Goal: Navigation & Orientation: Find specific page/section

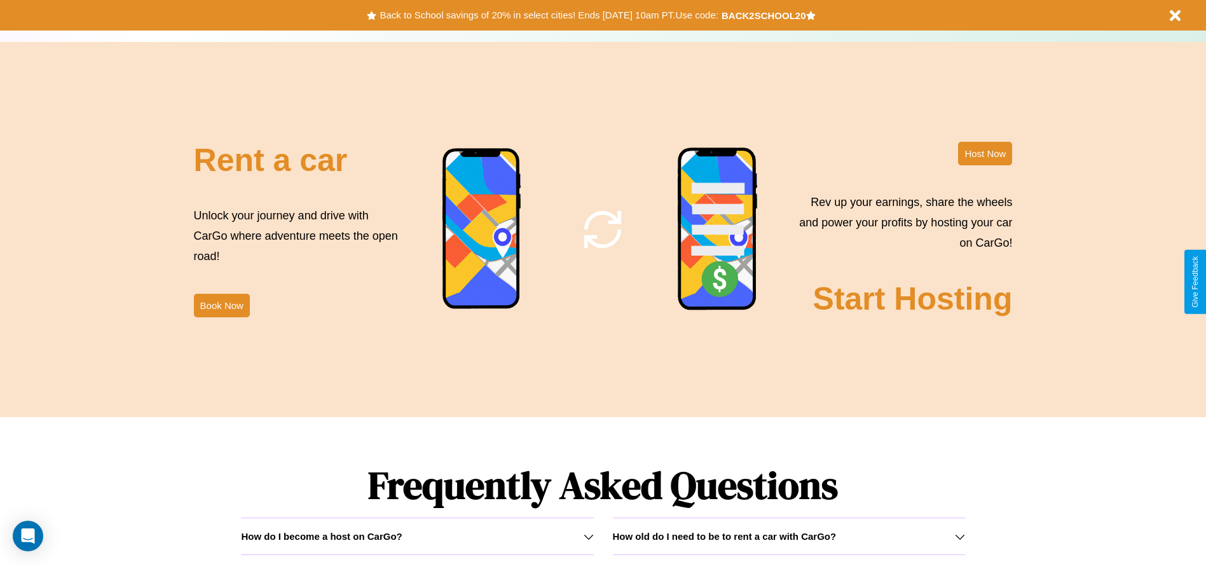
scroll to position [1824, 0]
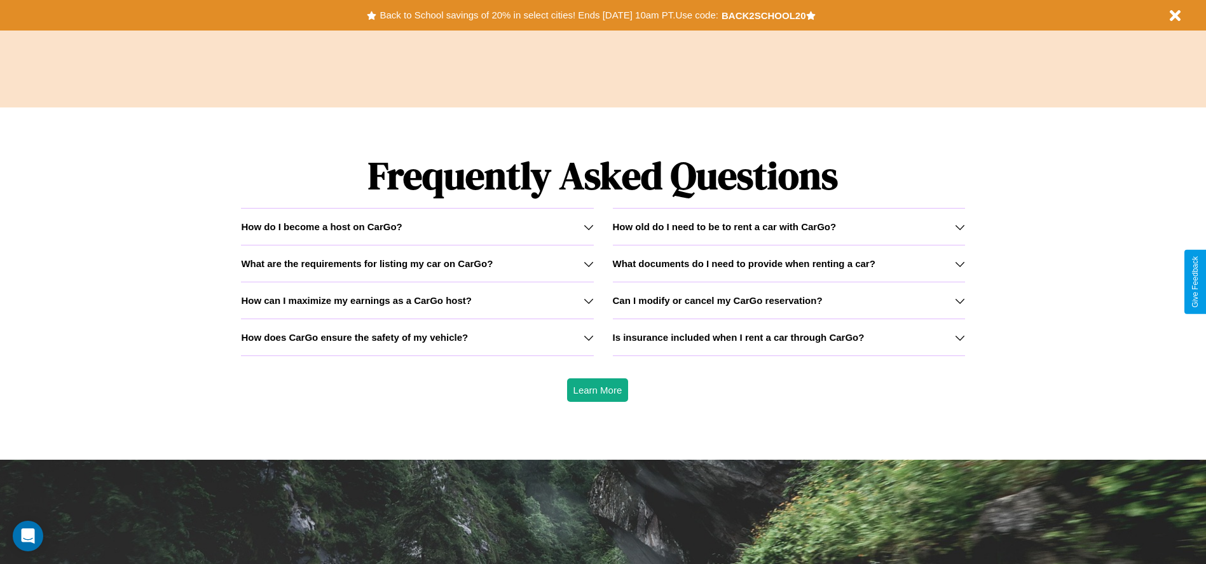
click at [788, 337] on h3 "Is insurance included when I rent a car through CarGo?" at bounding box center [739, 337] width 252 height 11
click at [417, 337] on h3 "How does CarGo ensure the safety of my vehicle?" at bounding box center [354, 337] width 227 height 11
click at [788, 263] on h3 "What documents do I need to provide when renting a car?" at bounding box center [744, 263] width 263 height 11
click at [417, 226] on div "How do I become a host on CarGo?" at bounding box center [417, 226] width 352 height 11
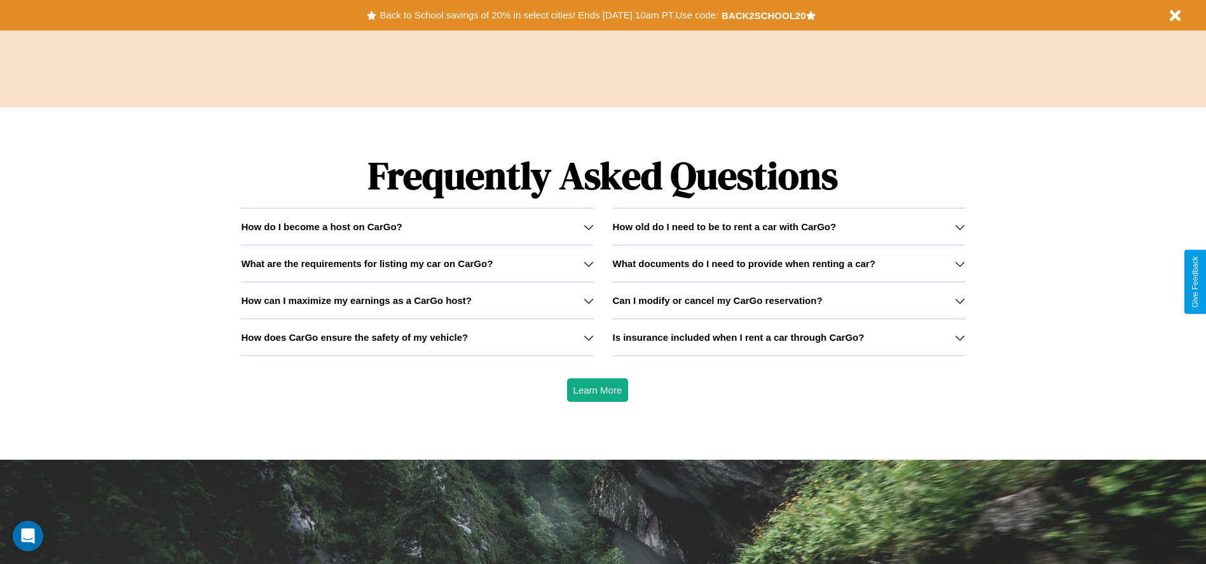
click at [588, 337] on icon at bounding box center [589, 337] width 10 height 10
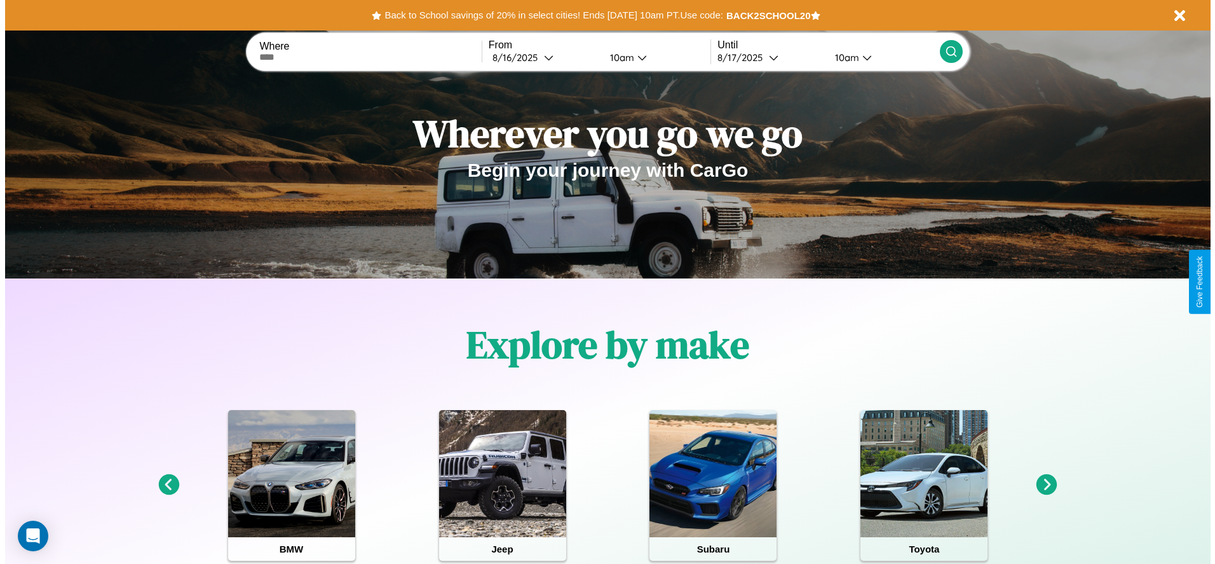
scroll to position [0, 0]
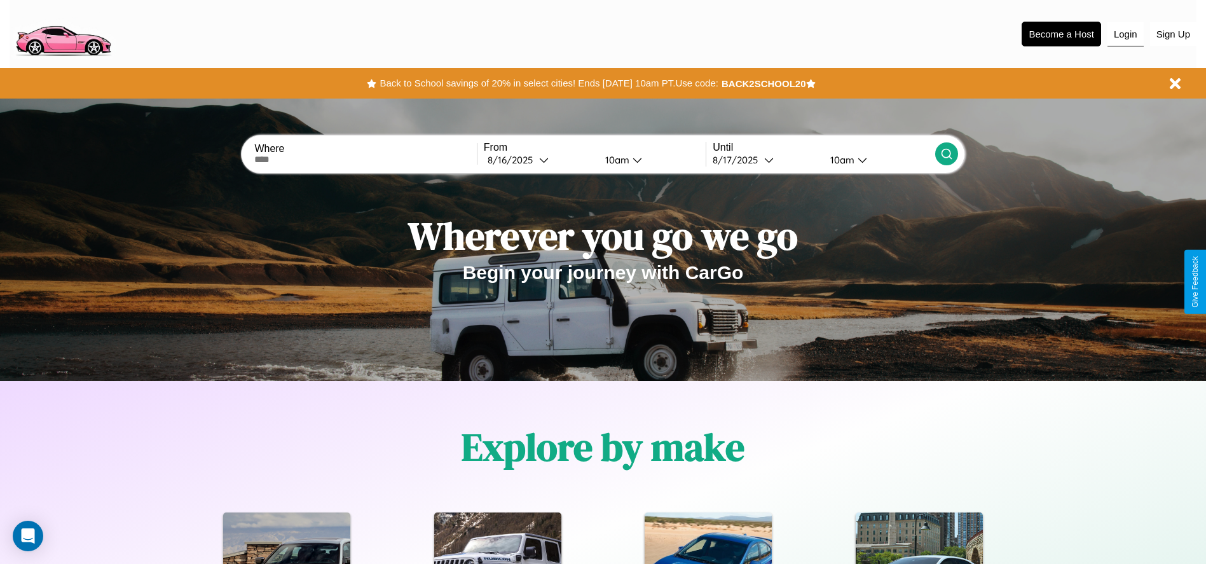
click at [1125, 34] on button "Login" at bounding box center [1125, 34] width 36 height 24
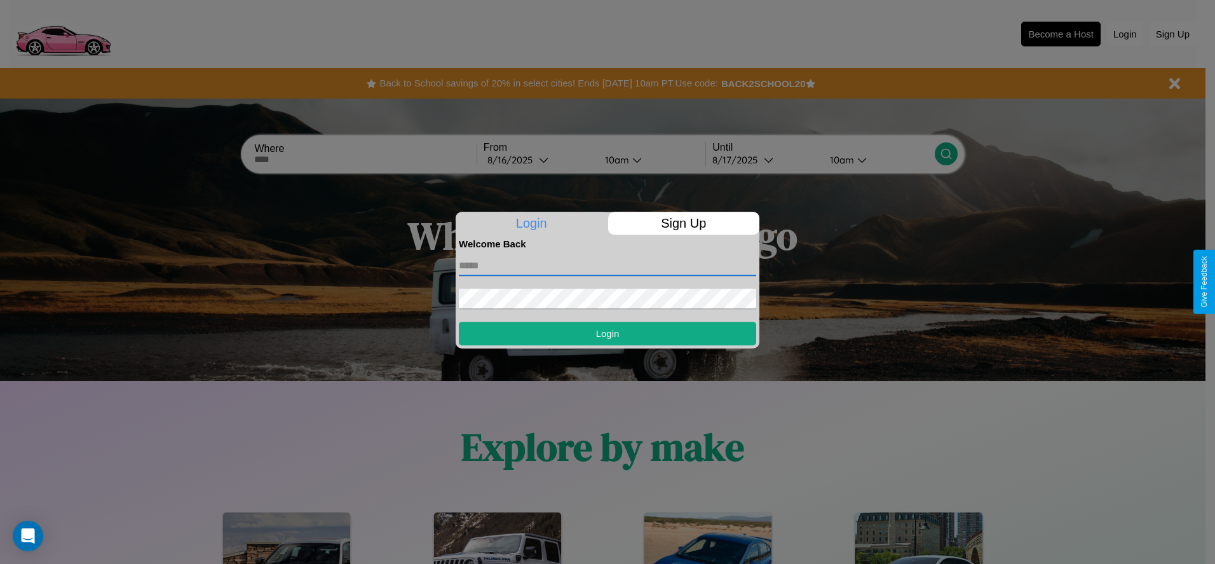
click at [608, 265] on input "text" at bounding box center [607, 266] width 297 height 20
type input "**********"
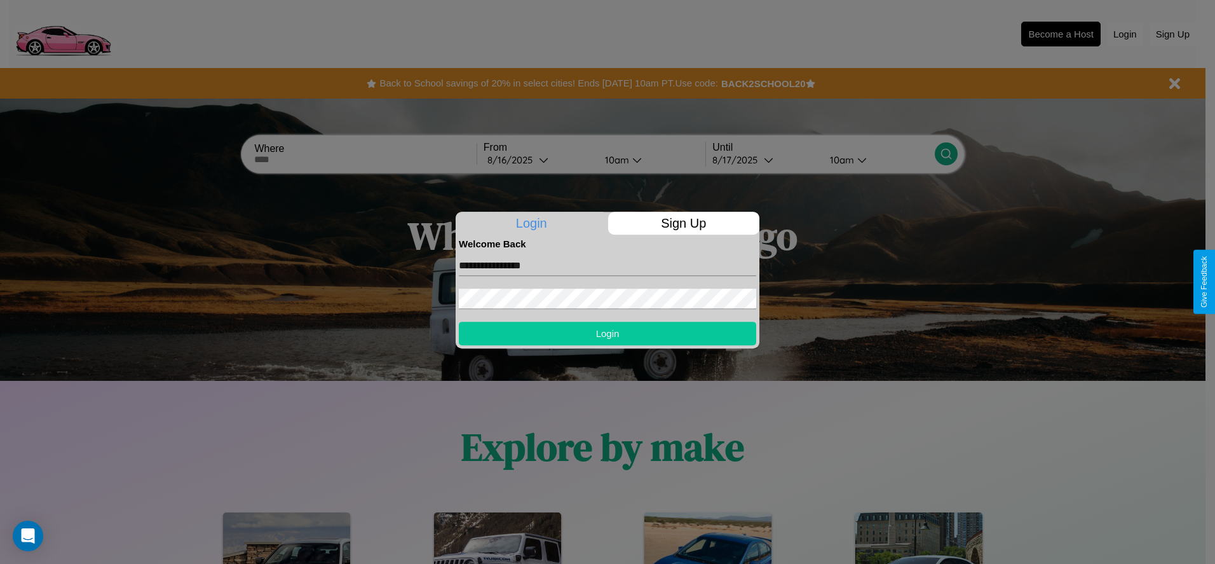
click at [608, 333] on button "Login" at bounding box center [607, 334] width 297 height 24
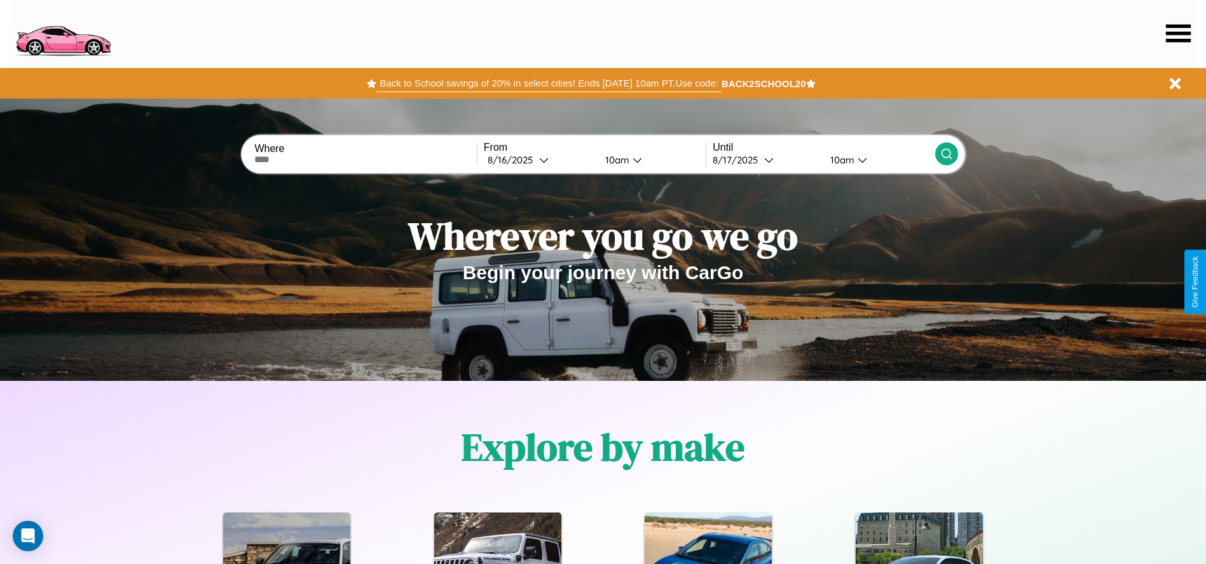
click at [549, 83] on button "Back to School savings of 20% in select cities! Ends [DATE] 10am PT. Use code:" at bounding box center [548, 83] width 345 height 18
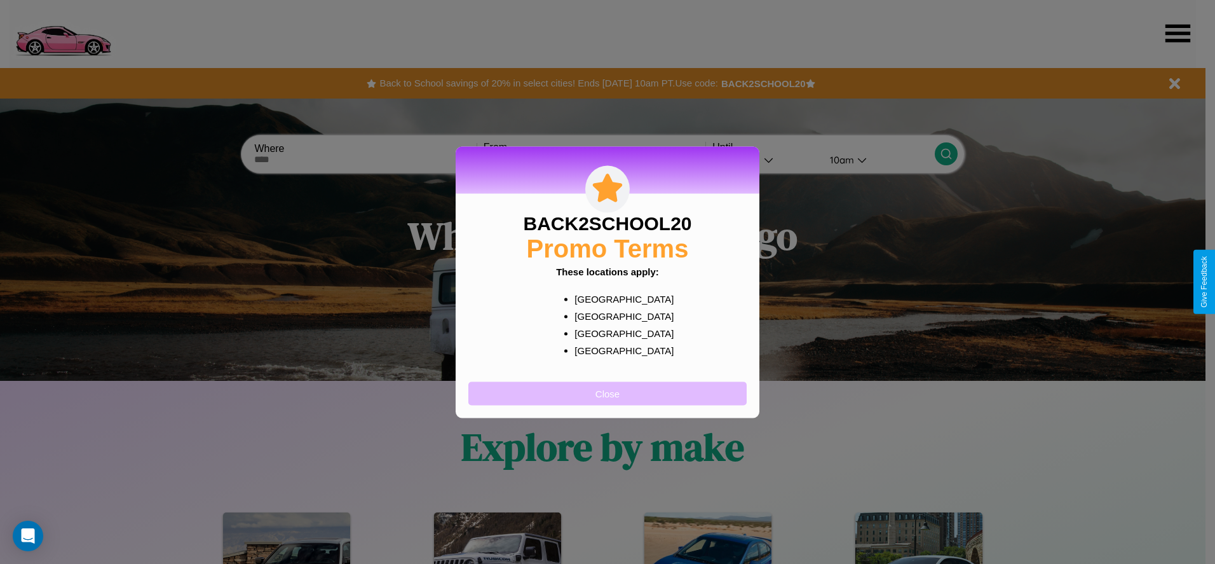
click at [608, 393] on button "Close" at bounding box center [607, 393] width 278 height 24
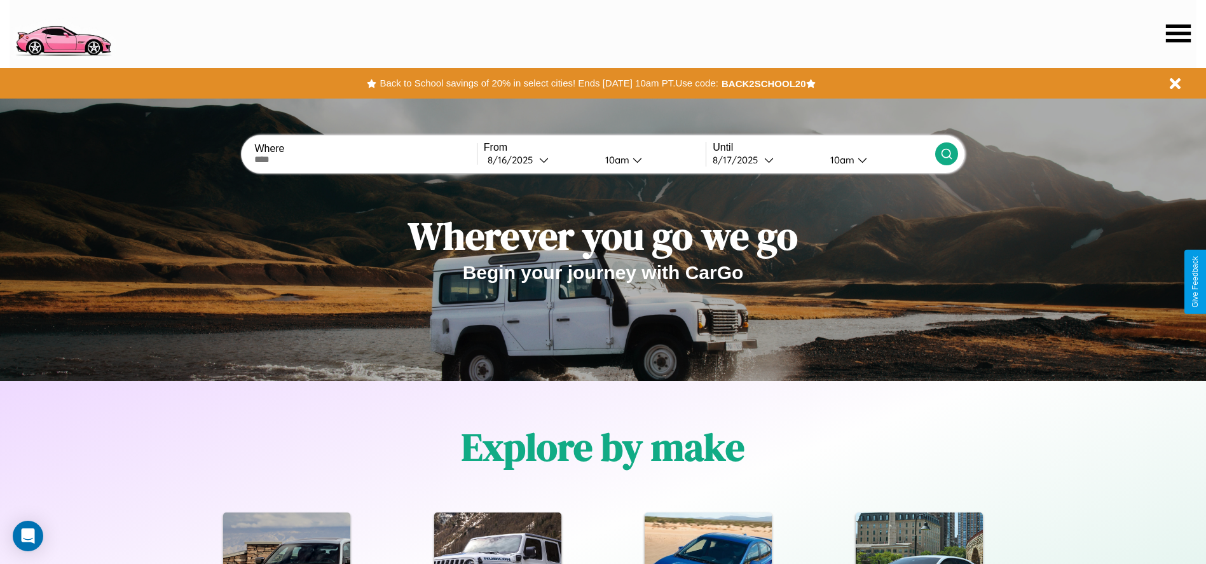
click at [1178, 33] on icon at bounding box center [1178, 33] width 25 height 18
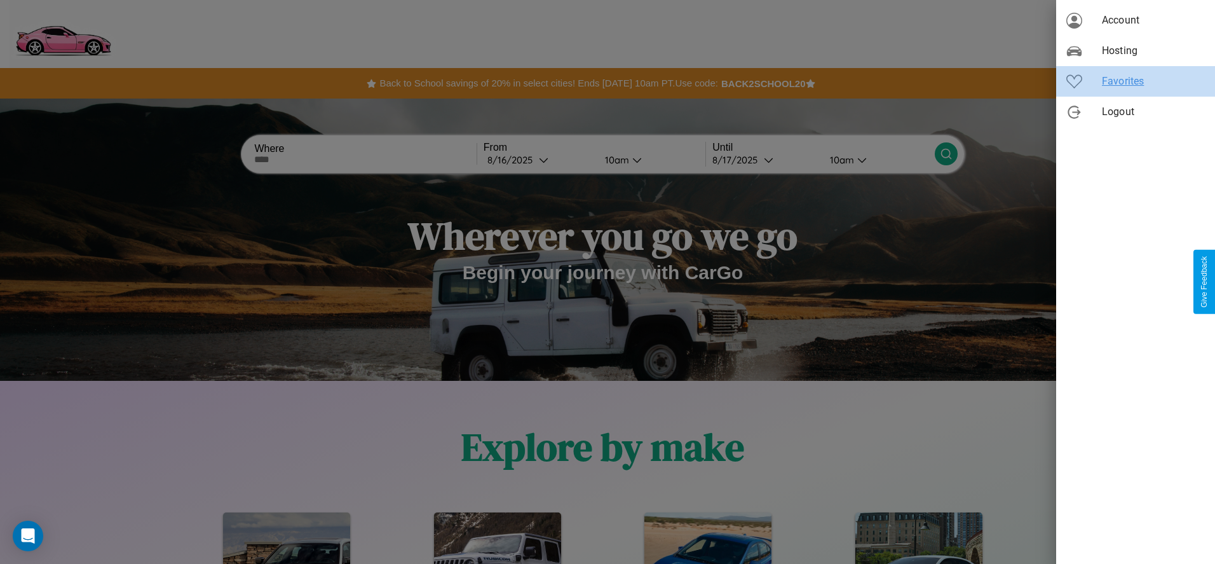
click at [1136, 81] on span "Favorites" at bounding box center [1153, 81] width 103 height 15
